Goal: Task Accomplishment & Management: Manage account settings

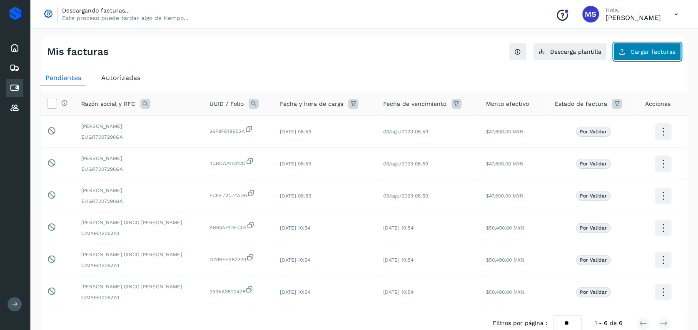
click at [659, 49] on span "Cargar facturas" at bounding box center [653, 52] width 45 height 6
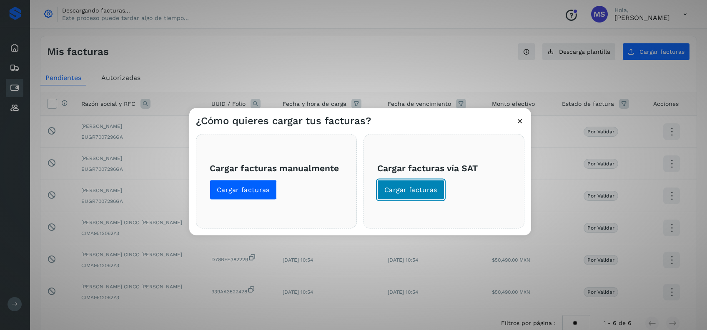
click at [428, 185] on span "Cargar facturas" at bounding box center [410, 189] width 53 height 9
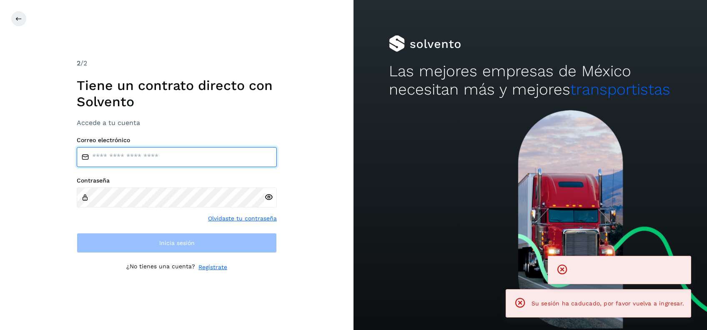
type input "**********"
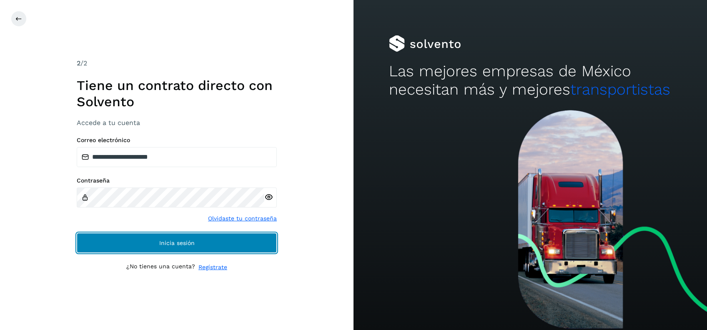
click at [210, 234] on button "Inicia sesión" at bounding box center [177, 243] width 200 height 20
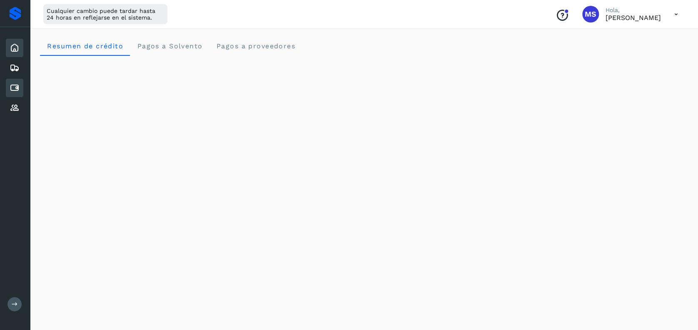
click at [15, 91] on icon at bounding box center [15, 88] width 10 height 10
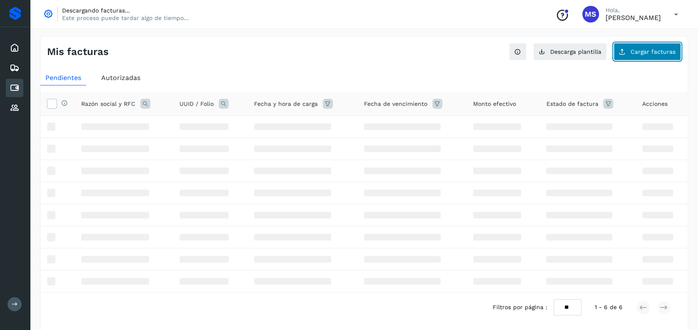
click at [658, 57] on button "Cargar facturas" at bounding box center [647, 51] width 67 height 17
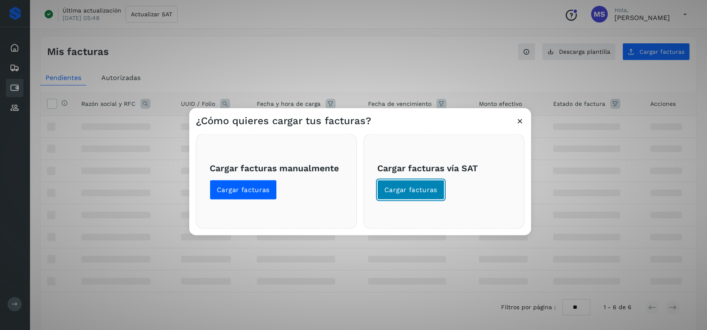
click at [422, 187] on span "Cargar facturas" at bounding box center [410, 189] width 53 height 9
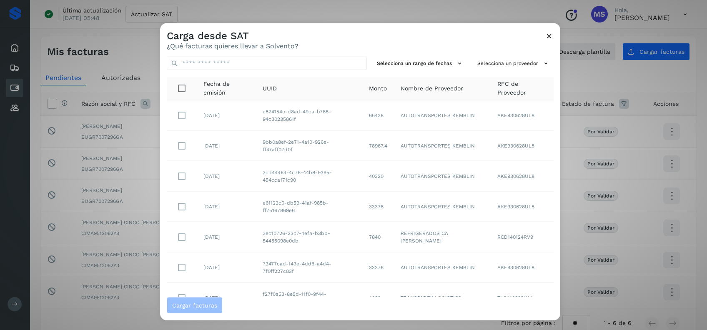
click at [553, 34] on icon at bounding box center [548, 36] width 9 height 9
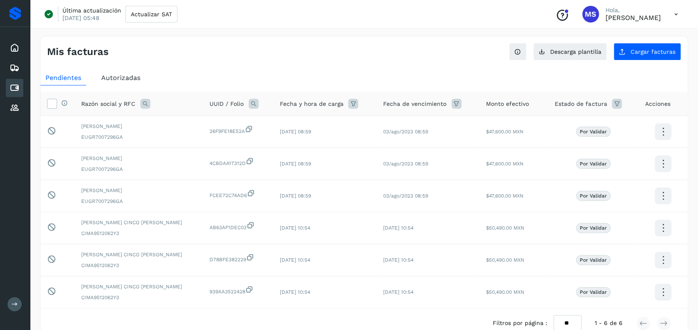
click at [110, 86] on div "Selecciona todas las facturas disponibles para autorización Razón social y RFC …" at bounding box center [363, 225] width 647 height 280
click at [109, 76] on span "Autorizadas" at bounding box center [120, 78] width 39 height 8
